Goal: Information Seeking & Learning: Compare options

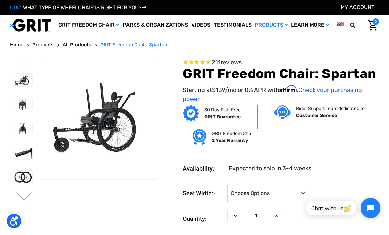
click at [76, 48] on span "All Products" at bounding box center [77, 45] width 29 height 6
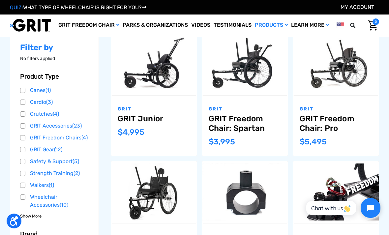
scroll to position [91, 0]
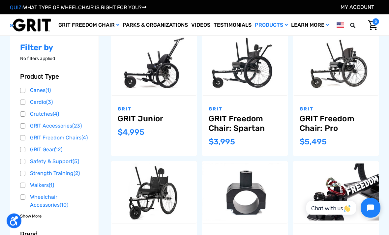
click at [323, 122] on link "GRIT Freedom Chair: Pro" at bounding box center [335, 123] width 72 height 19
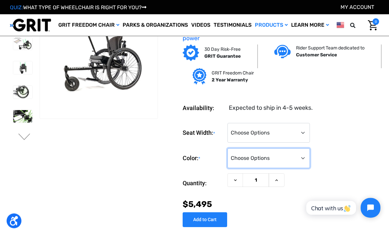
click at [301, 157] on select "Choose Options Black Blue Green Orange Pink Purple Red White Yellow" at bounding box center [268, 159] width 82 height 20
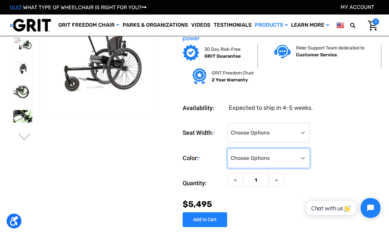
select select "328"
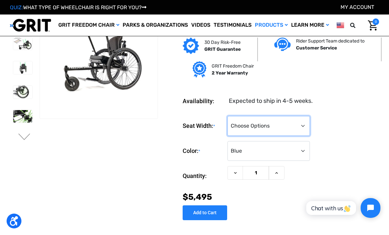
click at [292, 124] on select "Choose Options 16" 18" 20"" at bounding box center [268, 126] width 82 height 20
select select "324"
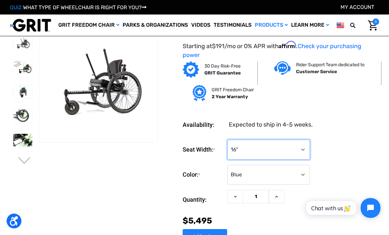
scroll to position [7, 0]
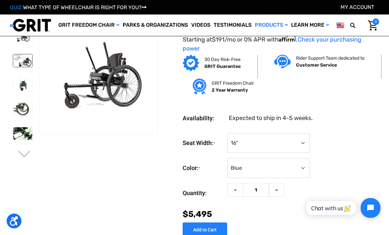
click at [16, 65] on img at bounding box center [22, 60] width 19 height 13
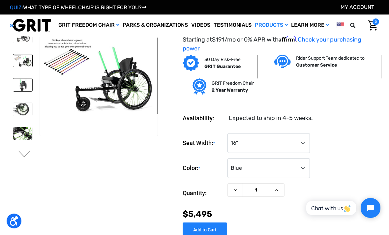
click at [13, 88] on img at bounding box center [22, 84] width 19 height 13
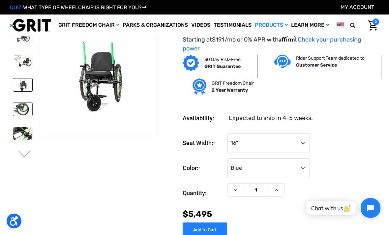
click at [13, 115] on img at bounding box center [22, 109] width 19 height 13
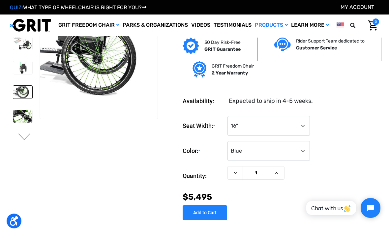
scroll to position [0, 0]
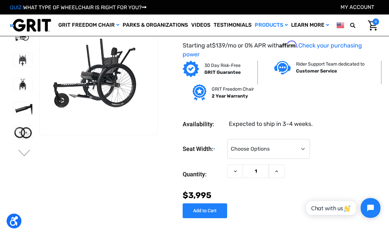
scroll to position [9, 0]
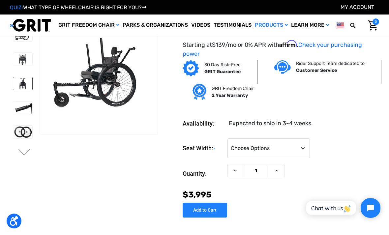
click at [13, 90] on link at bounding box center [23, 84] width 20 height 14
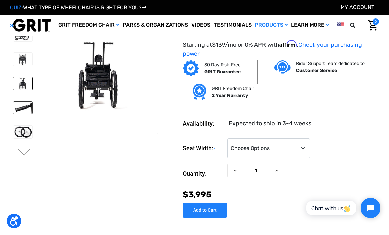
click at [15, 112] on img at bounding box center [22, 107] width 19 height 13
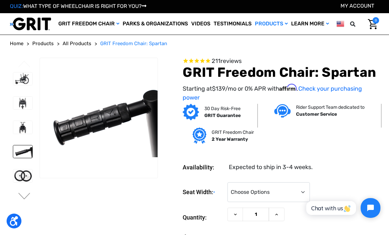
scroll to position [0, 0]
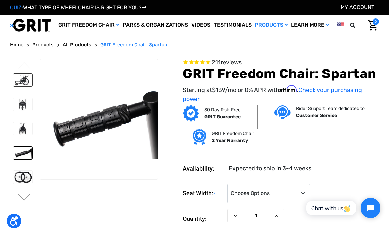
click at [14, 87] on img at bounding box center [22, 80] width 19 height 13
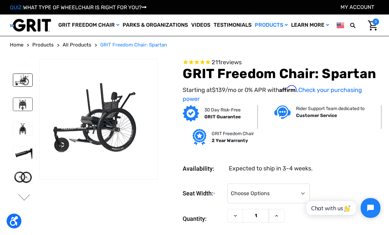
click at [13, 111] on img at bounding box center [22, 104] width 19 height 13
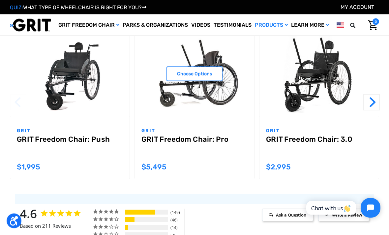
scroll to position [616, 0]
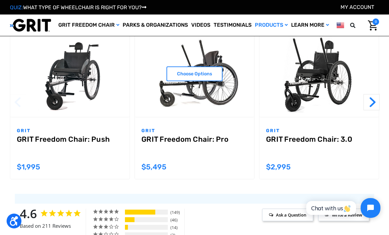
click at [207, 135] on link "GRIT Freedom Chair: Pro" at bounding box center [194, 147] width 106 height 24
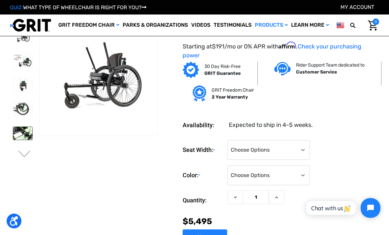
click at [13, 132] on img at bounding box center [22, 133] width 19 height 13
